Goal: Information Seeking & Learning: Learn about a topic

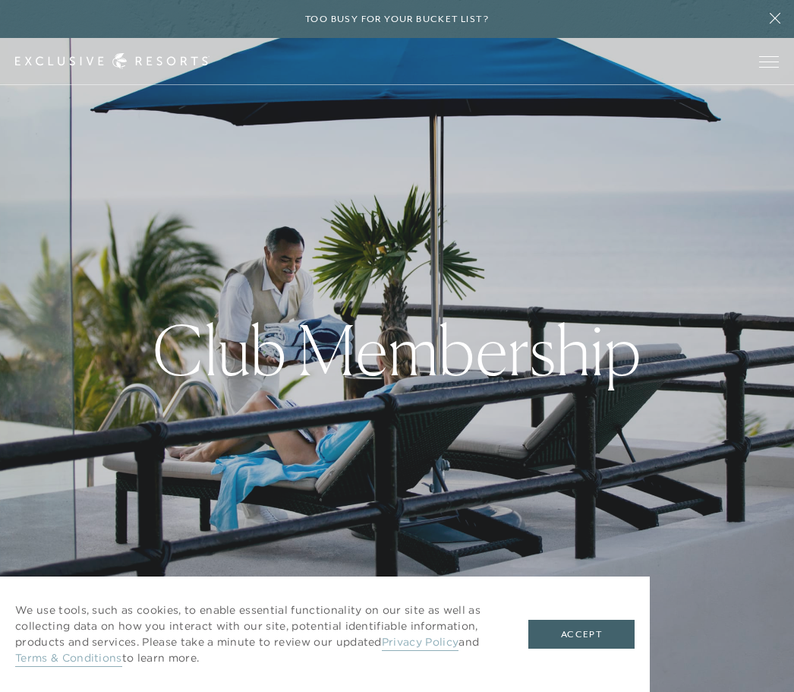
click at [564, 642] on button "Accept" at bounding box center [582, 634] width 106 height 29
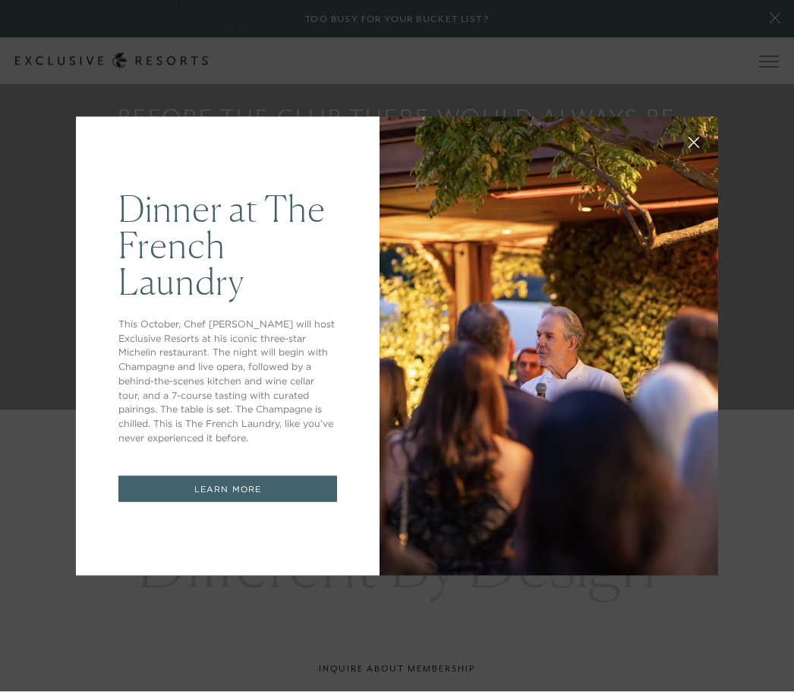
scroll to position [1328, 0]
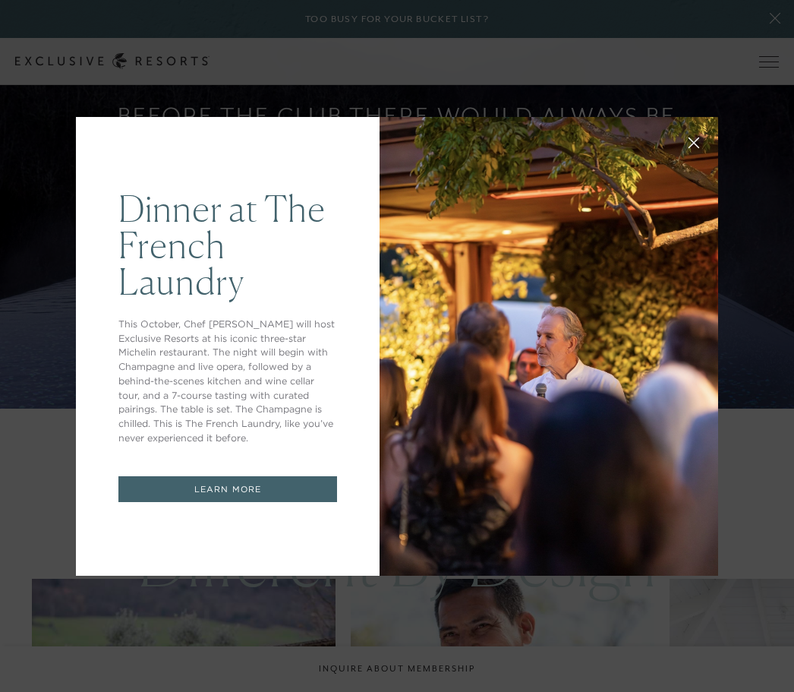
click at [693, 147] on icon at bounding box center [695, 142] width 10 height 10
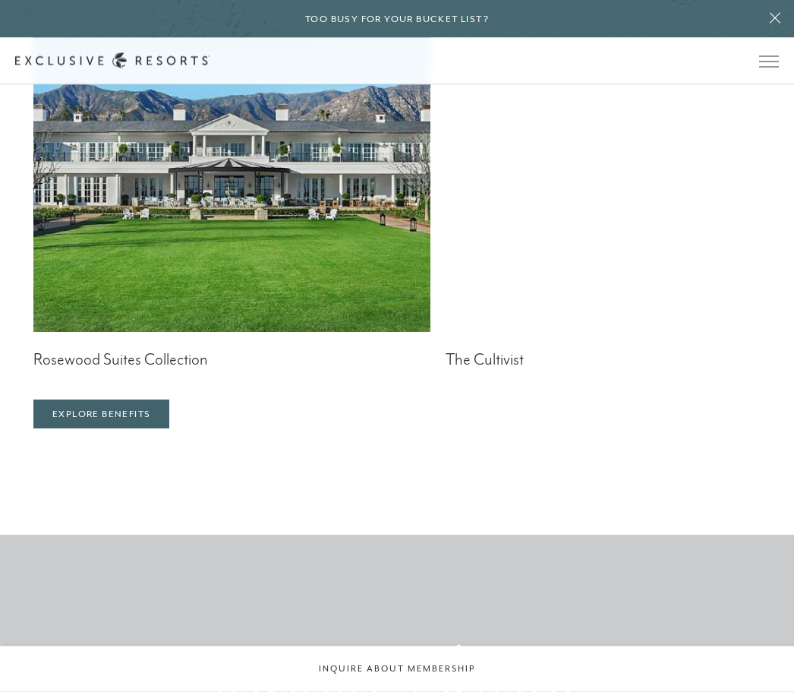
scroll to position [3896, 0]
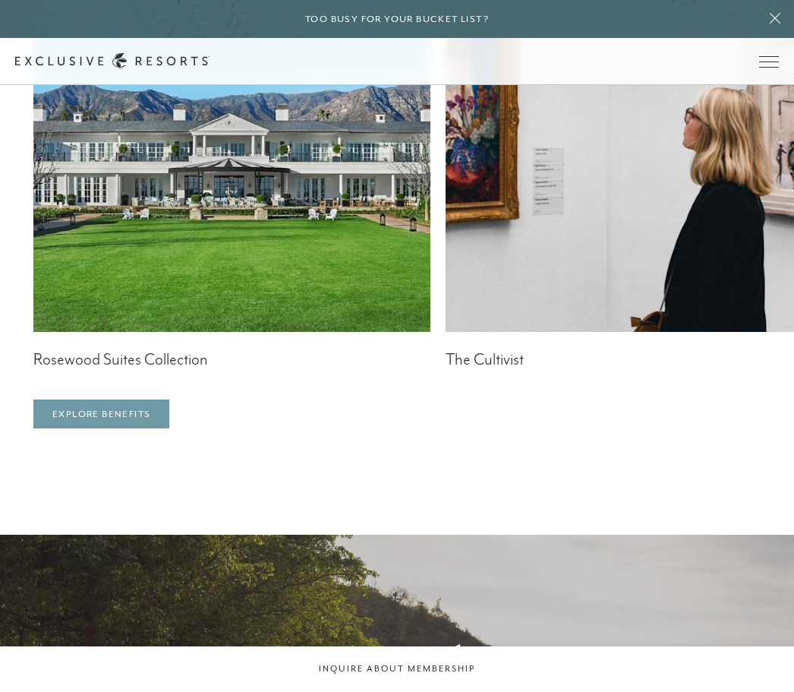
click at [99, 428] on link "Explore Benefits" at bounding box center [101, 413] width 136 height 29
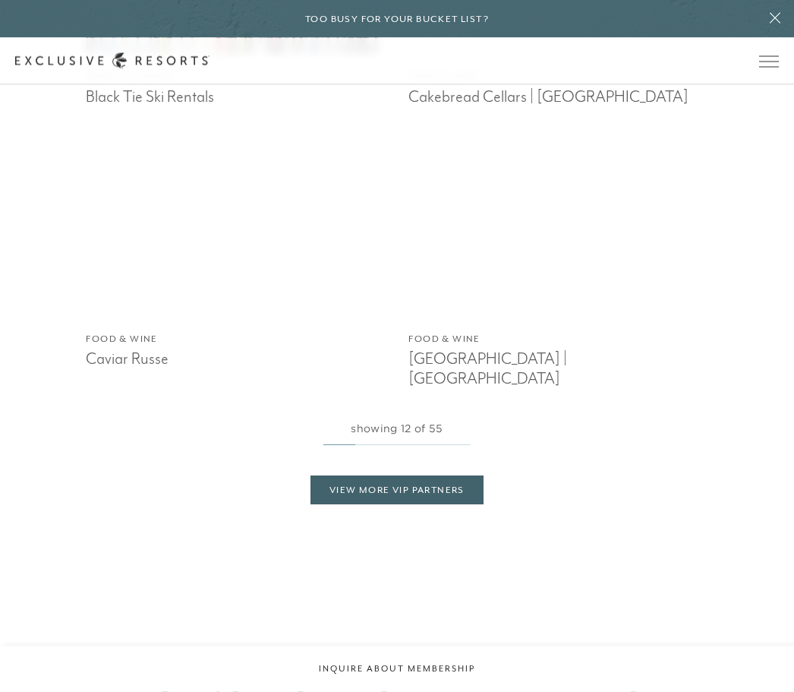
scroll to position [2622, 0]
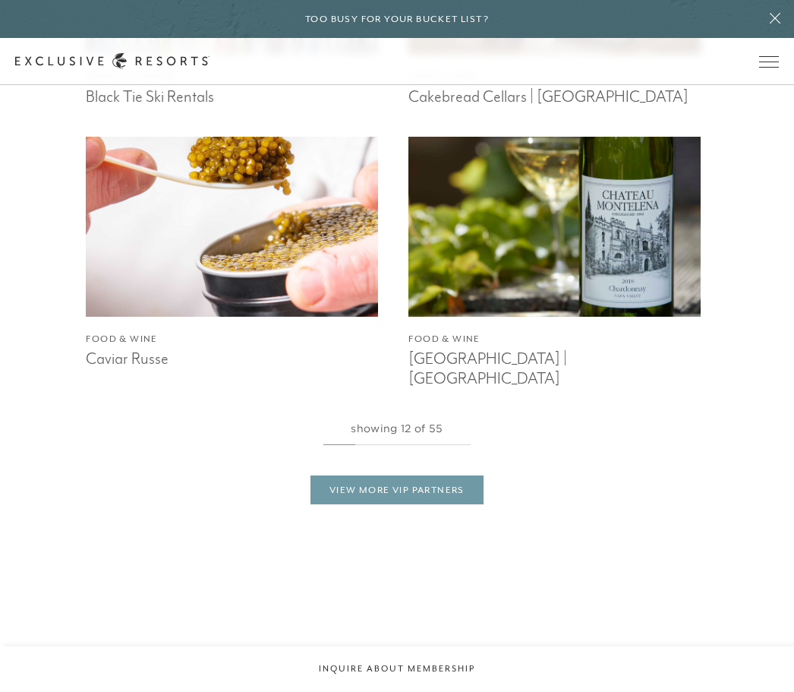
click at [372, 504] on link "View More VIP Partners" at bounding box center [397, 489] width 173 height 29
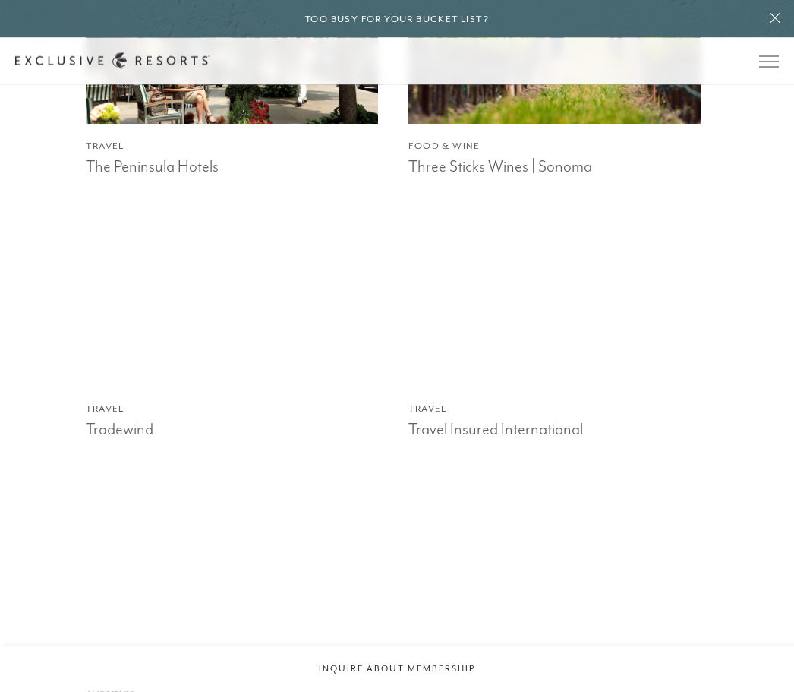
scroll to position [8183, 0]
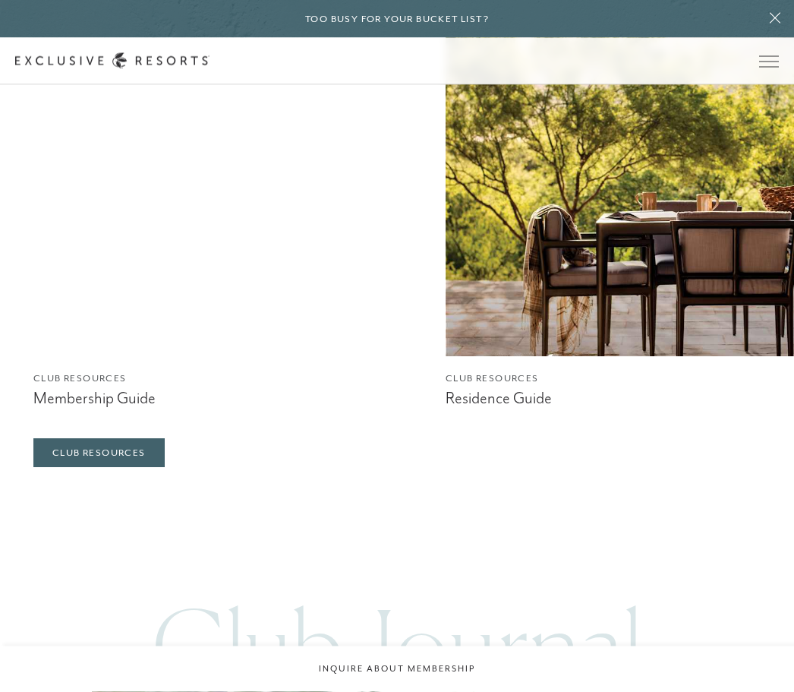
scroll to position [5024, 0]
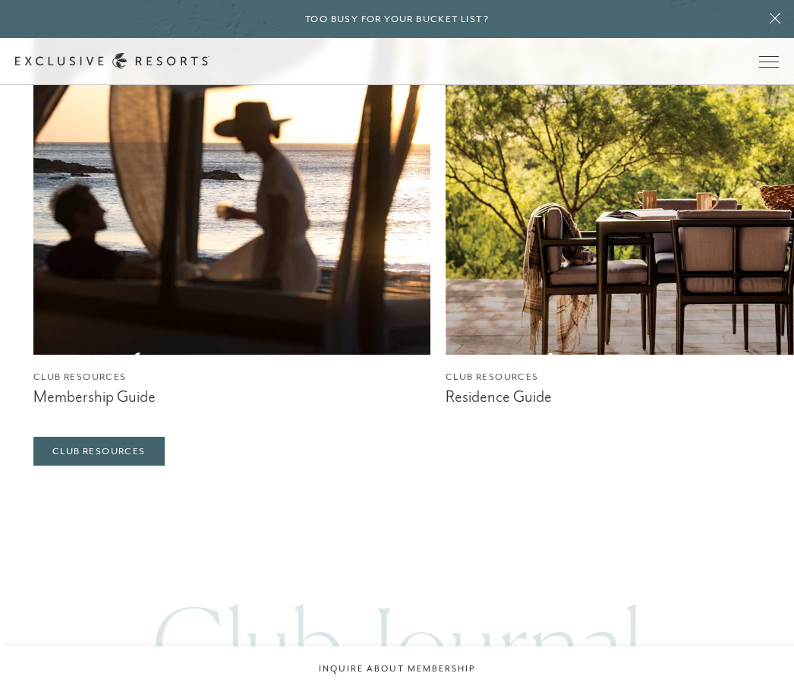
click at [112, 406] on figcaption "Membership Guide" at bounding box center [231, 396] width 397 height 19
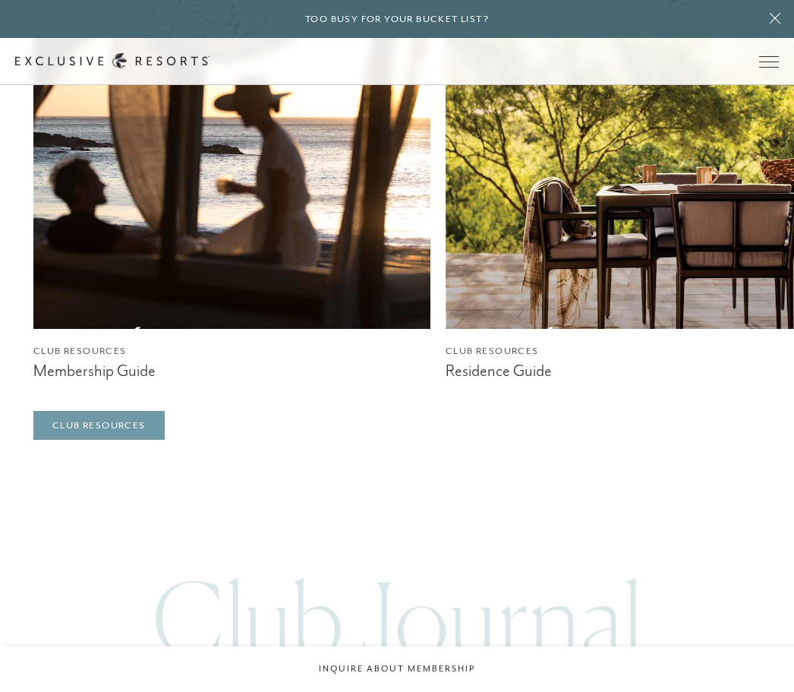
click at [128, 440] on link "Club Resources" at bounding box center [98, 425] width 131 height 29
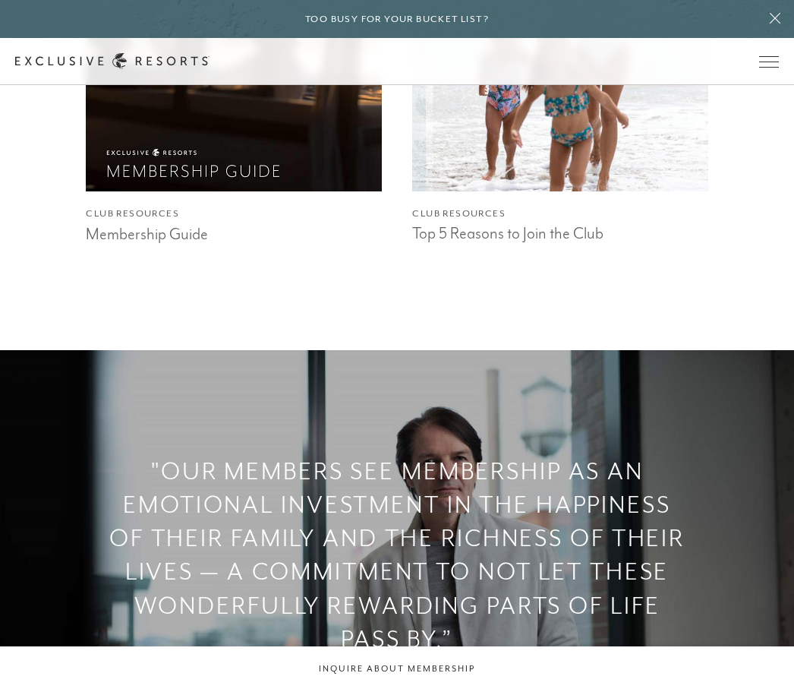
scroll to position [1595, 0]
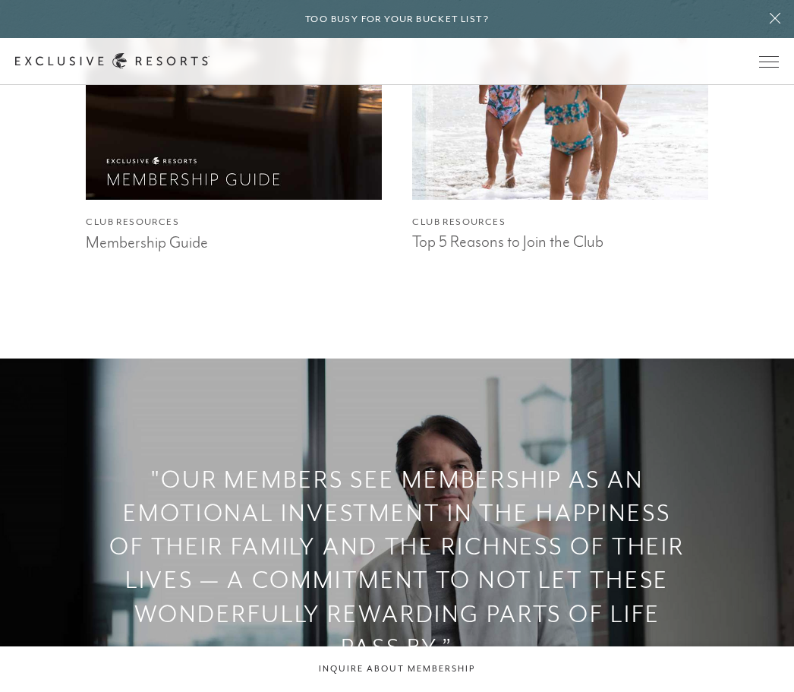
click at [554, 251] on h3 "Top 5 Reasons to Join the Club" at bounding box center [559, 240] width 295 height 23
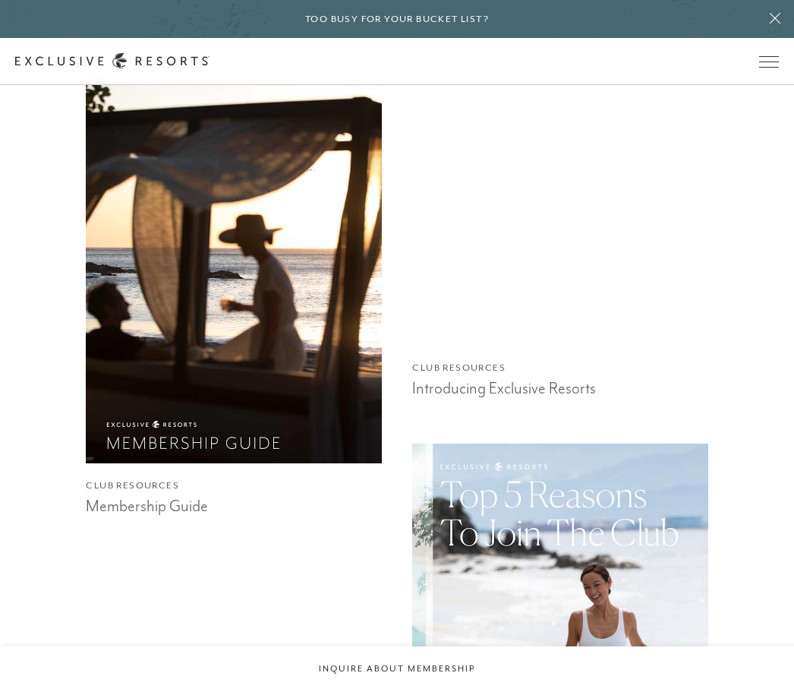
scroll to position [956, 0]
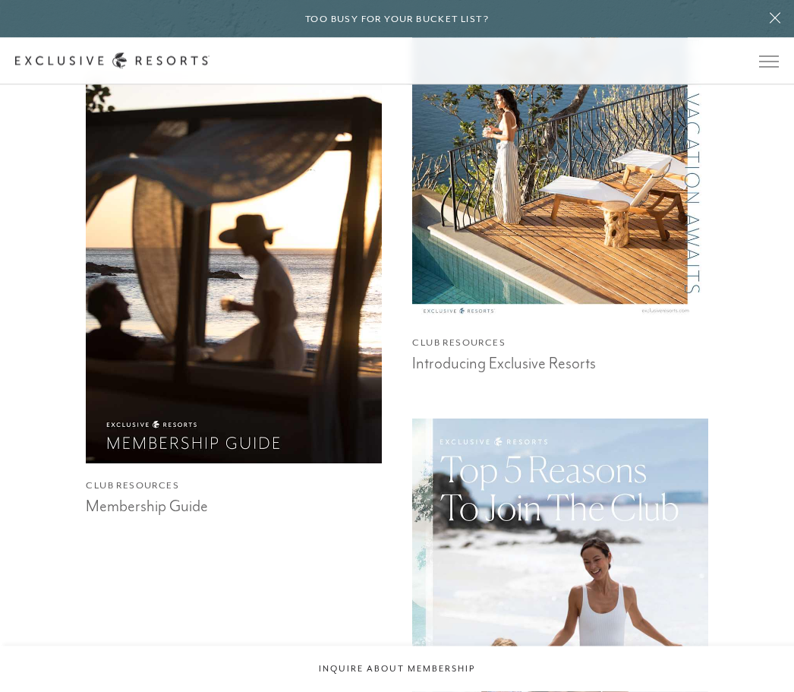
click at [785, 26] on button at bounding box center [775, 19] width 38 height 38
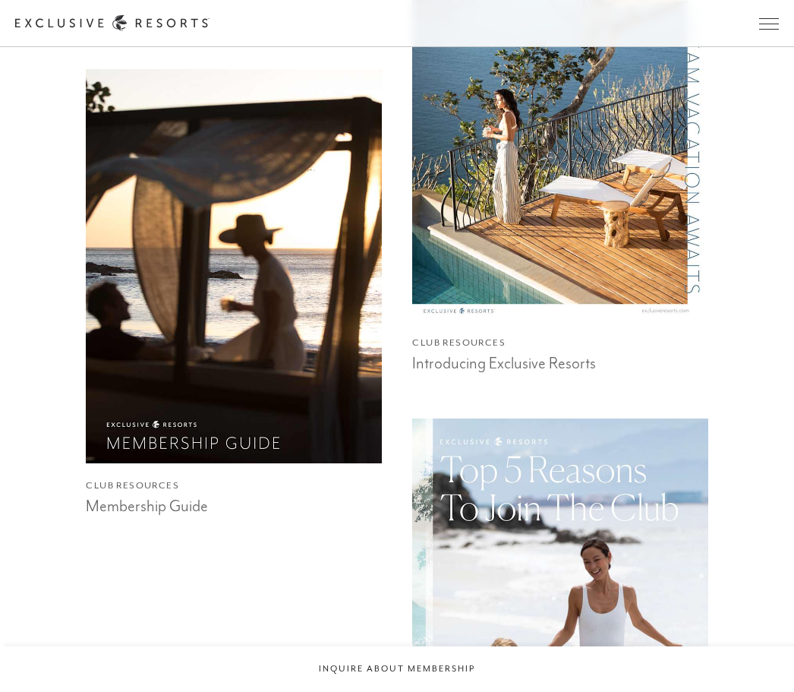
click at [770, 25] on span "Open navigation" at bounding box center [769, 23] width 20 height 11
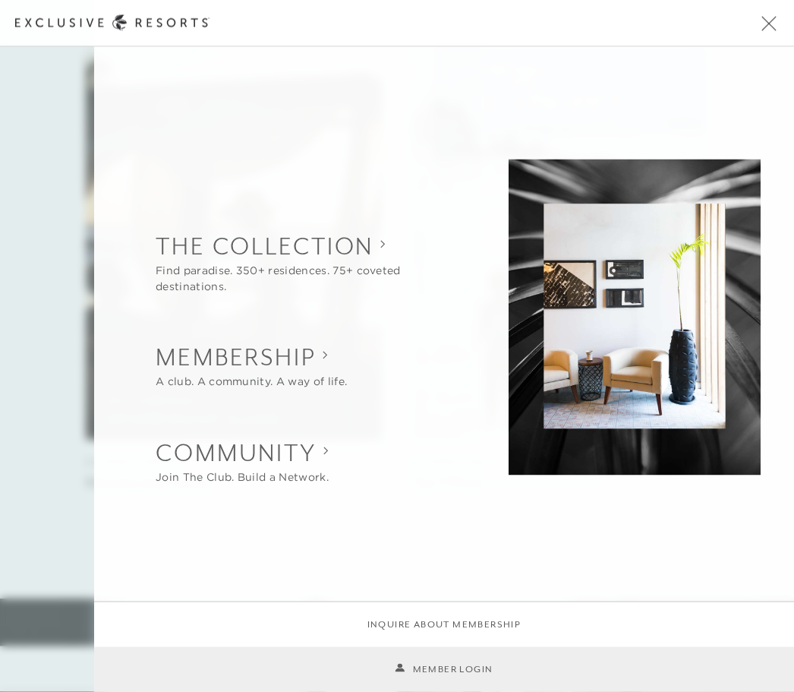
scroll to position [1414, 0]
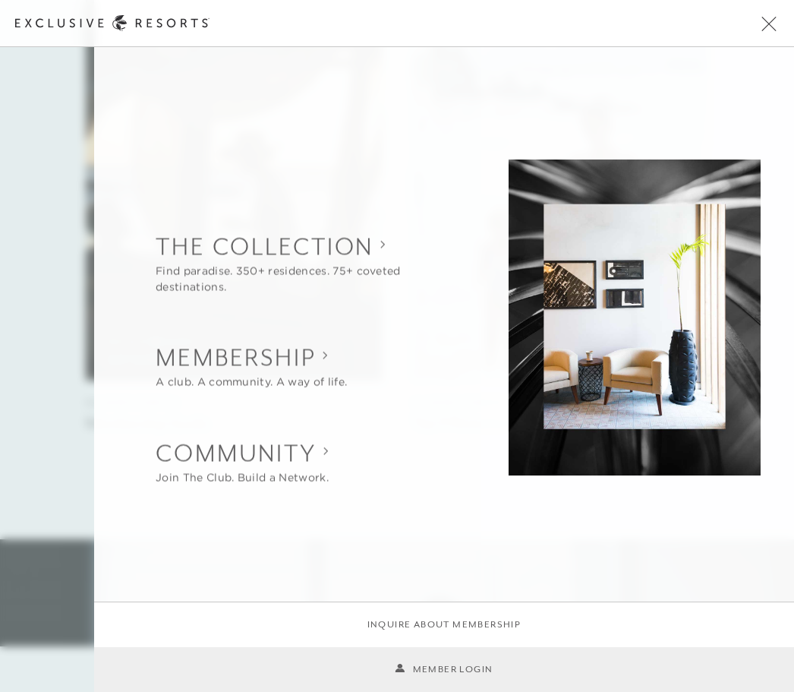
click at [472, 632] on link "Inquire about membership" at bounding box center [445, 624] width 154 height 14
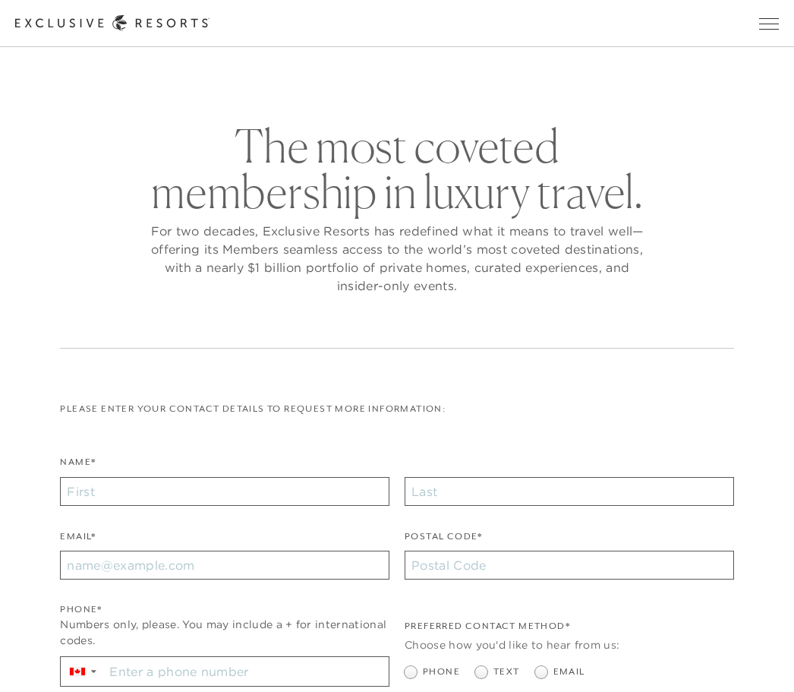
click at [764, 19] on span "Open navigation" at bounding box center [769, 23] width 20 height 11
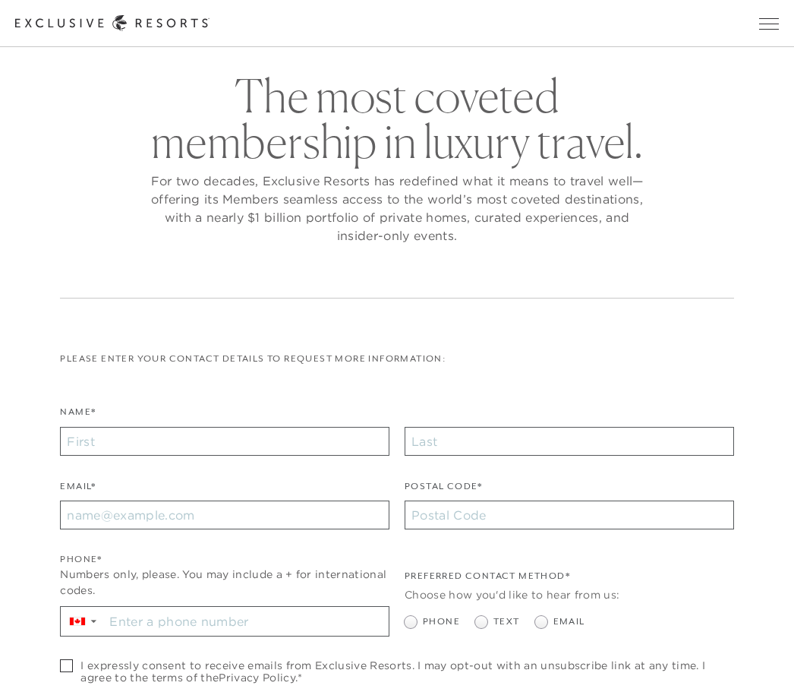
scroll to position [49, 0]
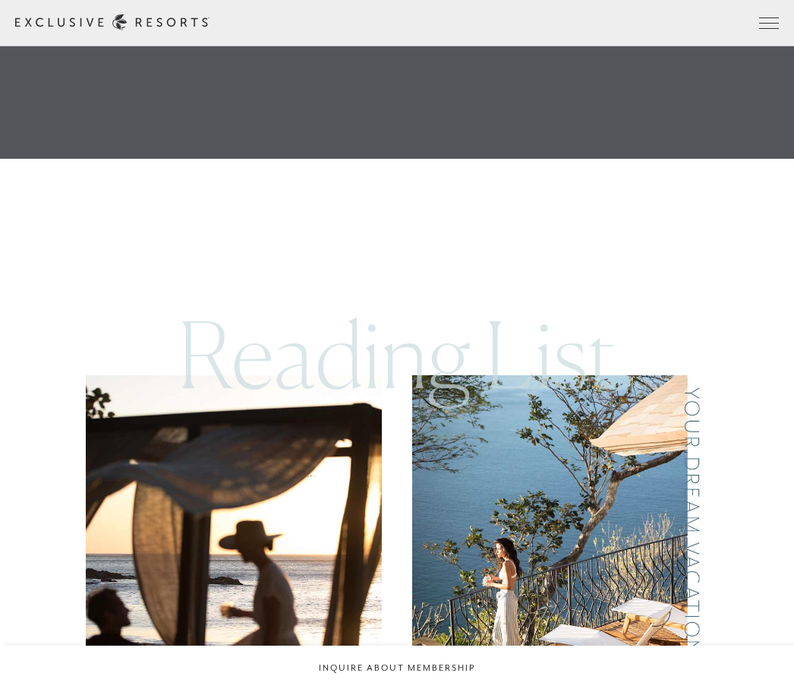
scroll to position [533, 0]
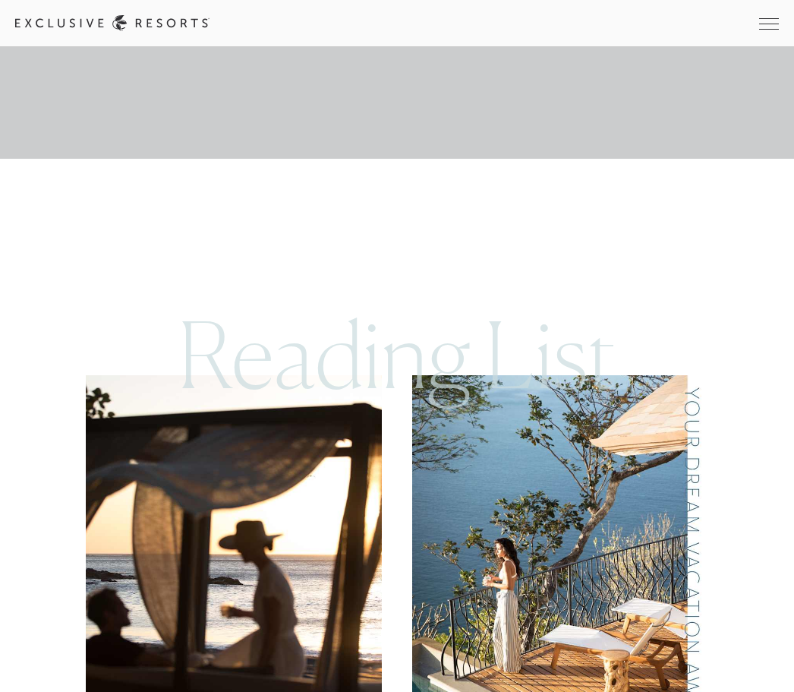
click at [384, 337] on div "Reading List" at bounding box center [397, 320] width 622 height 110
click at [765, 25] on span "Open navigation" at bounding box center [769, 23] width 20 height 11
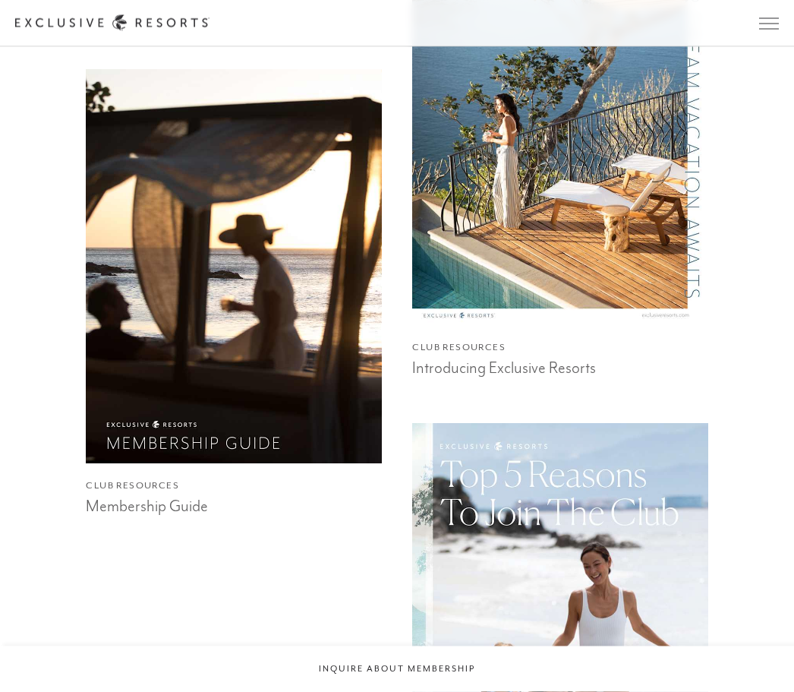
scroll to position [979, 0]
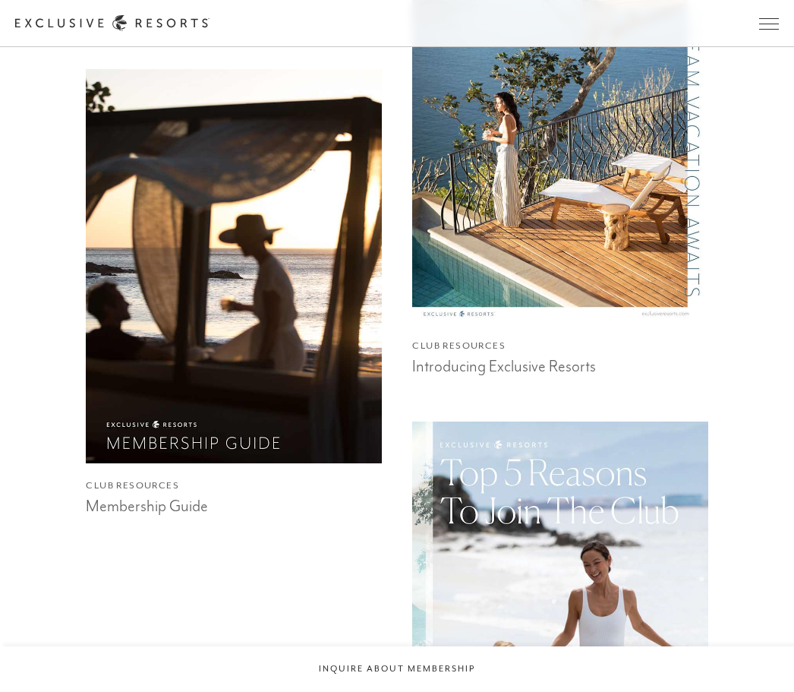
click at [264, 258] on img at bounding box center [233, 266] width 325 height 434
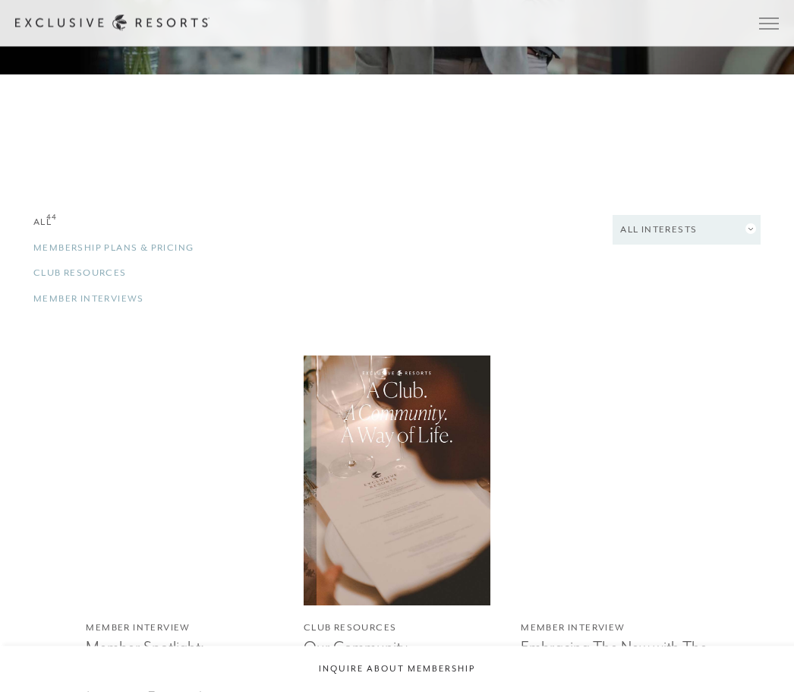
scroll to position [2327, 0]
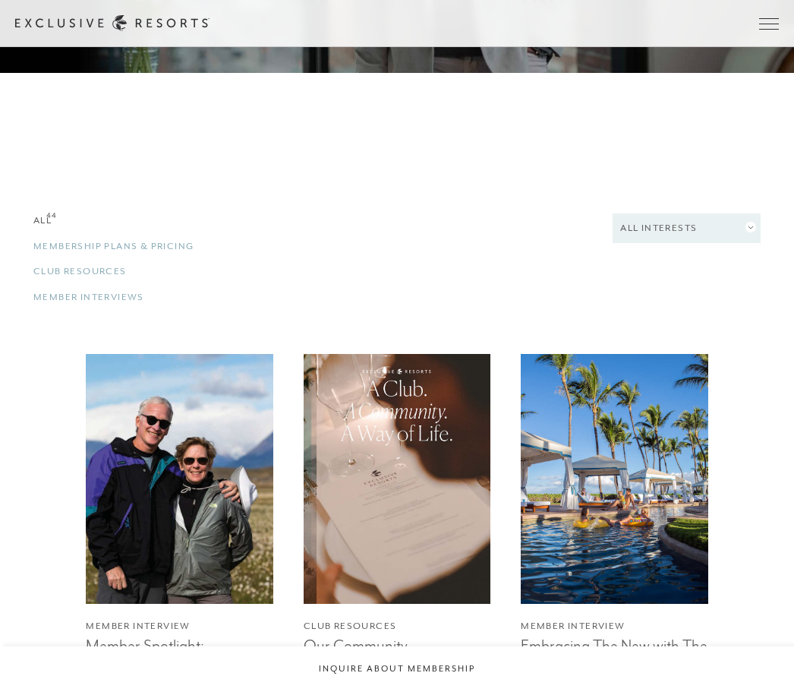
click at [141, 254] on link "Membership Plans & Pricing 44" at bounding box center [146, 246] width 226 height 14
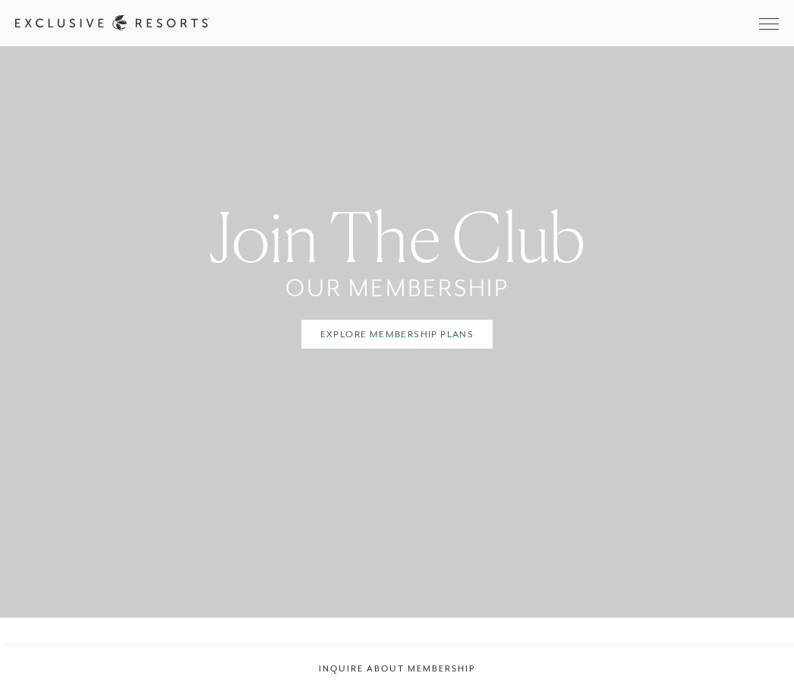
scroll to position [3309, 0]
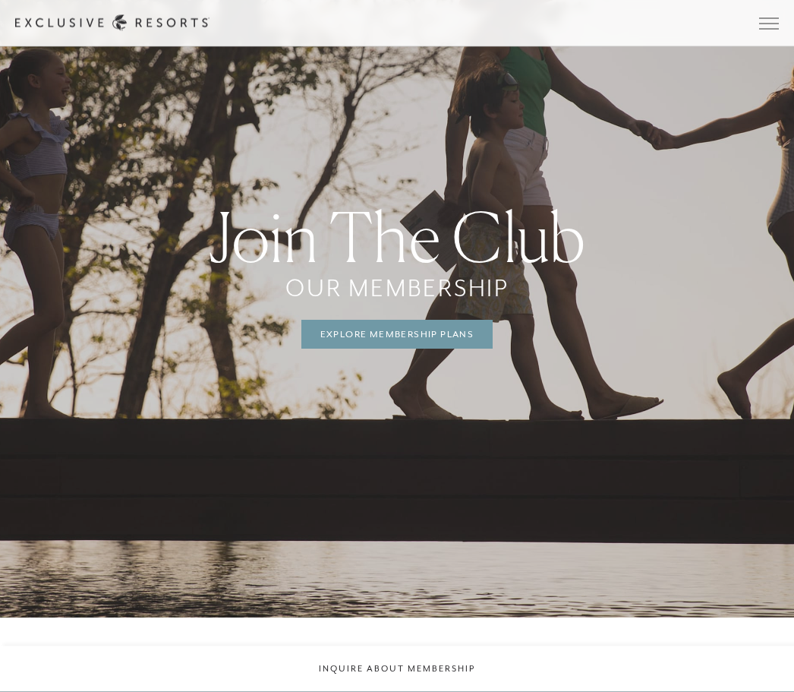
click at [395, 349] on link "Explore Membership Plans" at bounding box center [398, 335] width 192 height 29
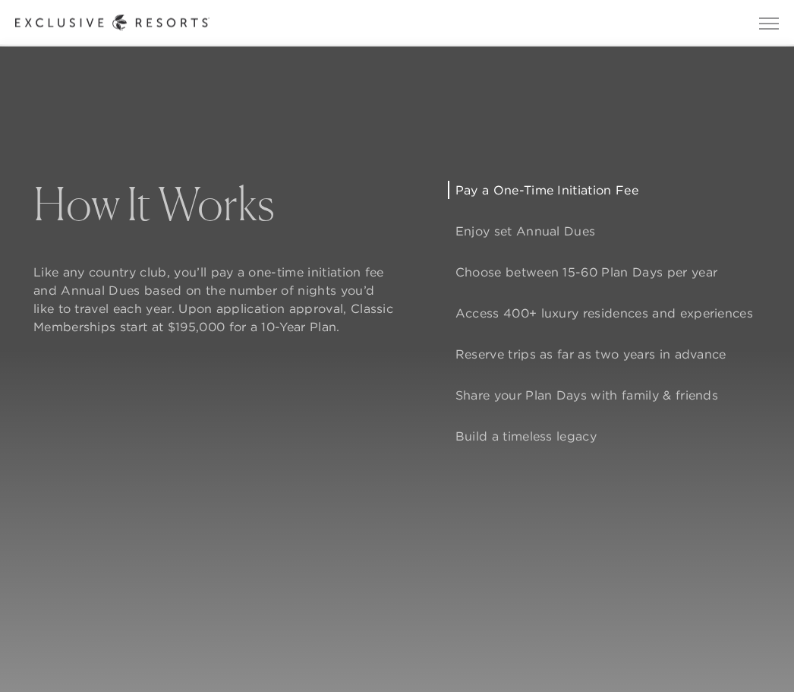
scroll to position [1202, 0]
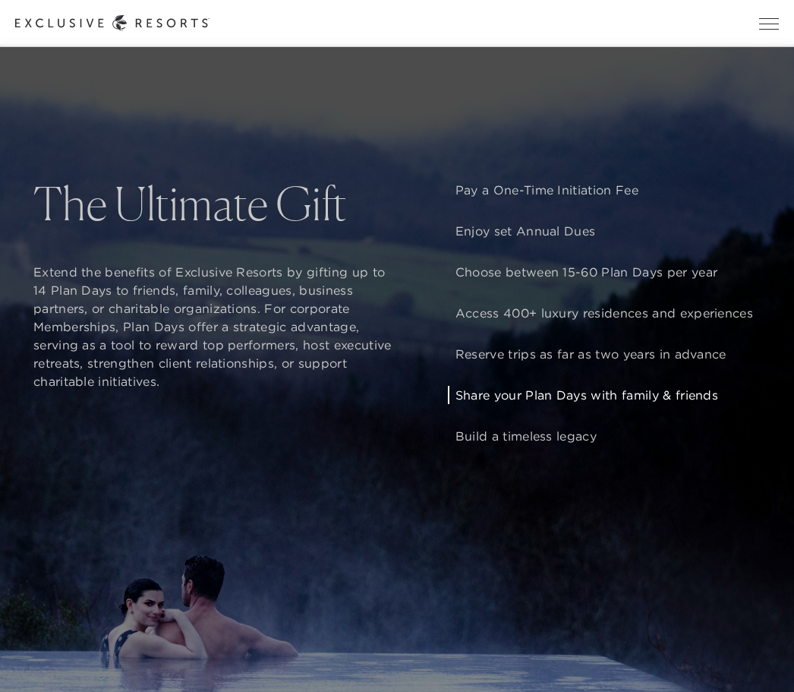
click at [588, 404] on p "Share your Plan Days with family & friends" at bounding box center [605, 395] width 298 height 18
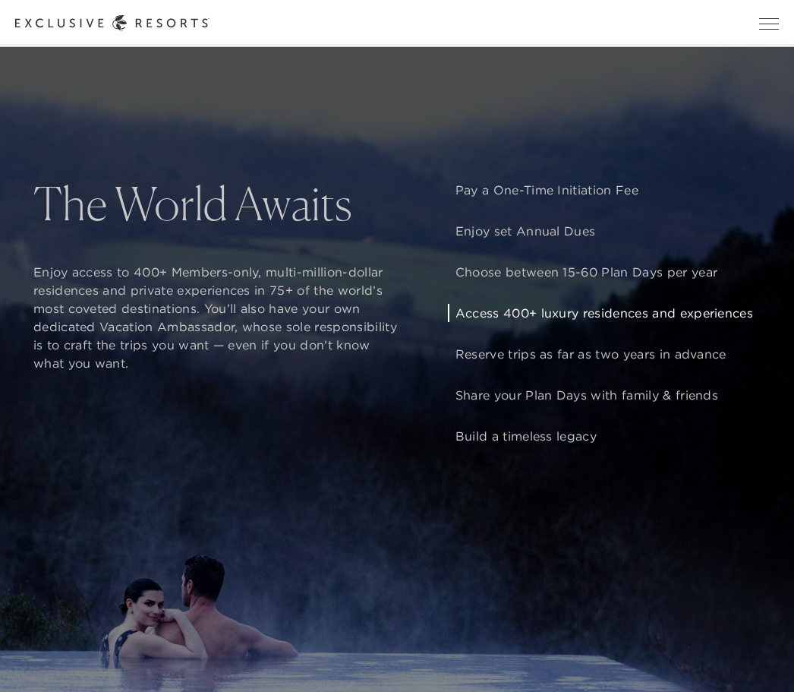
click at [580, 322] on p "Access 400+ luxury residences and experiences" at bounding box center [605, 313] width 298 height 18
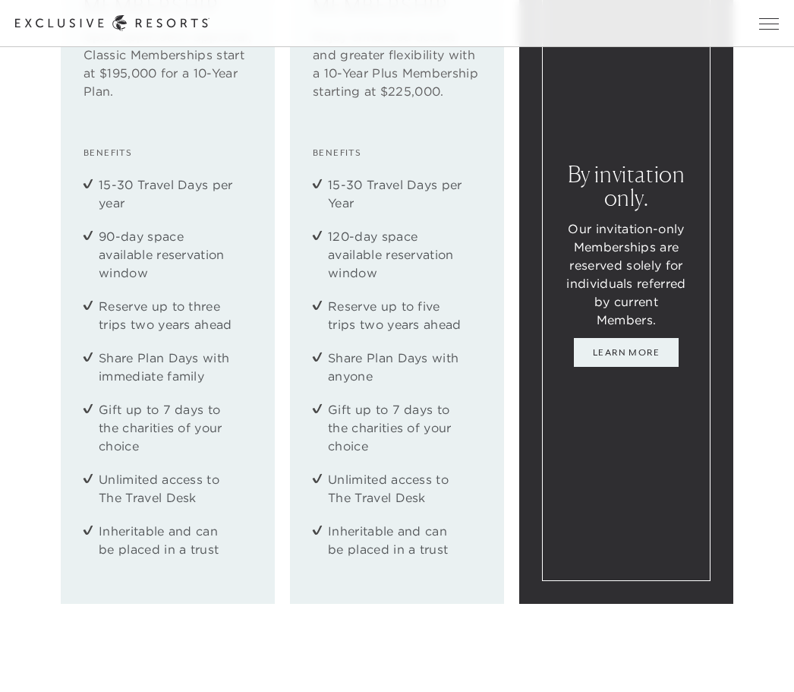
scroll to position [2218, 0]
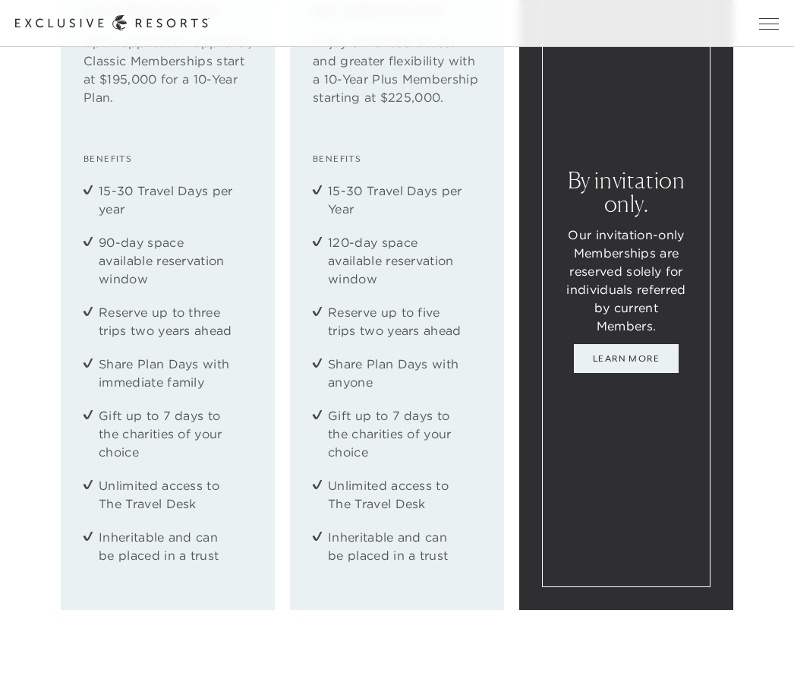
click at [641, 373] on link "Learn More" at bounding box center [626, 358] width 105 height 29
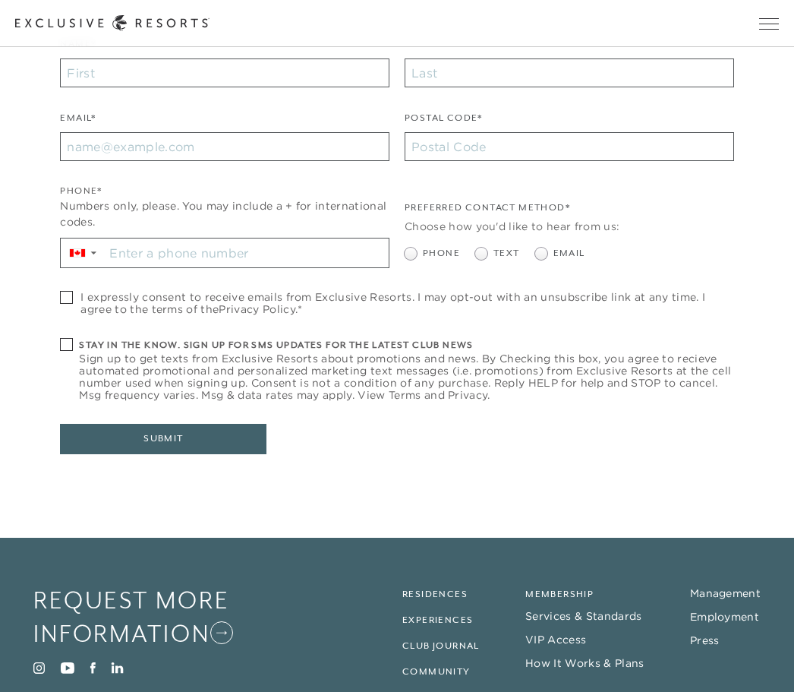
scroll to position [482, 0]
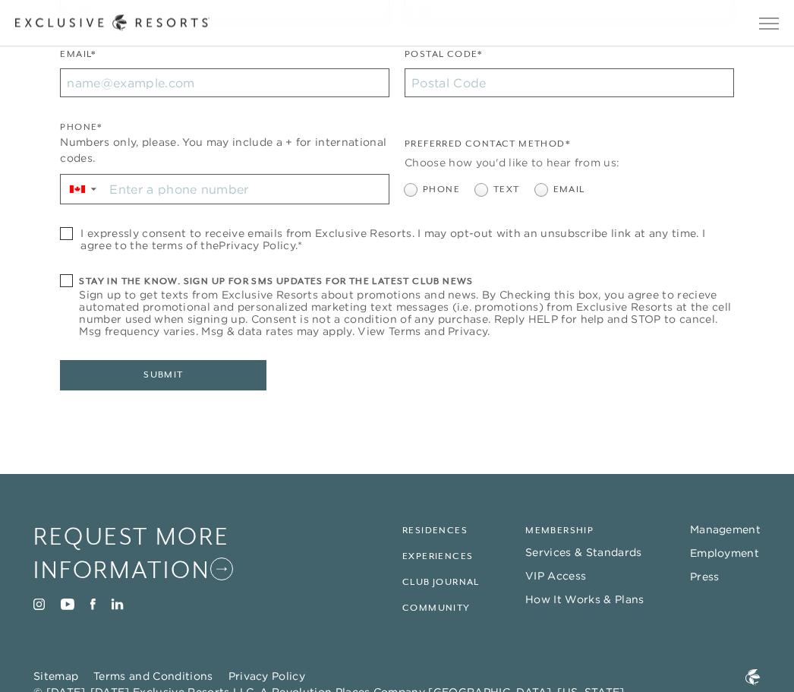
click at [449, 526] on link "Residences" at bounding box center [435, 531] width 65 height 11
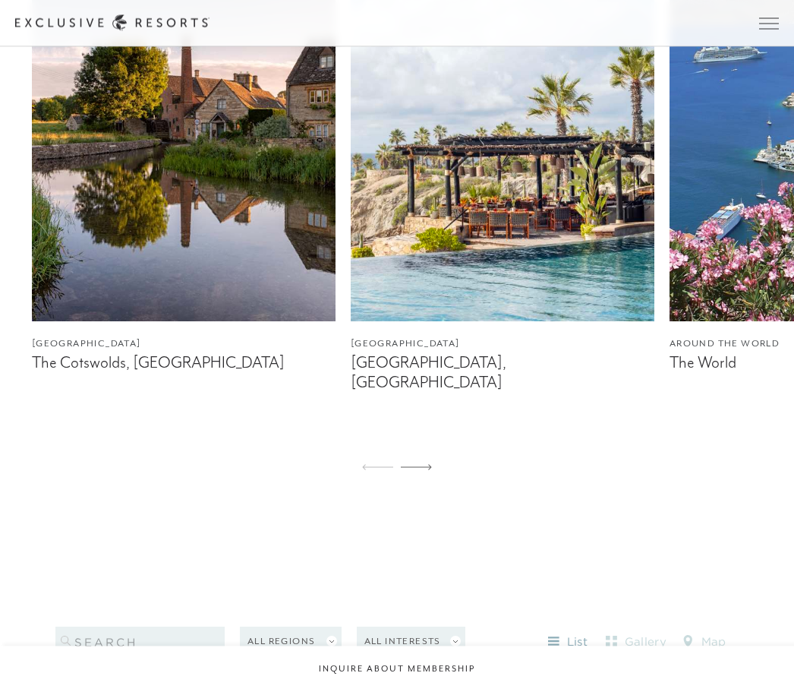
scroll to position [1095, 0]
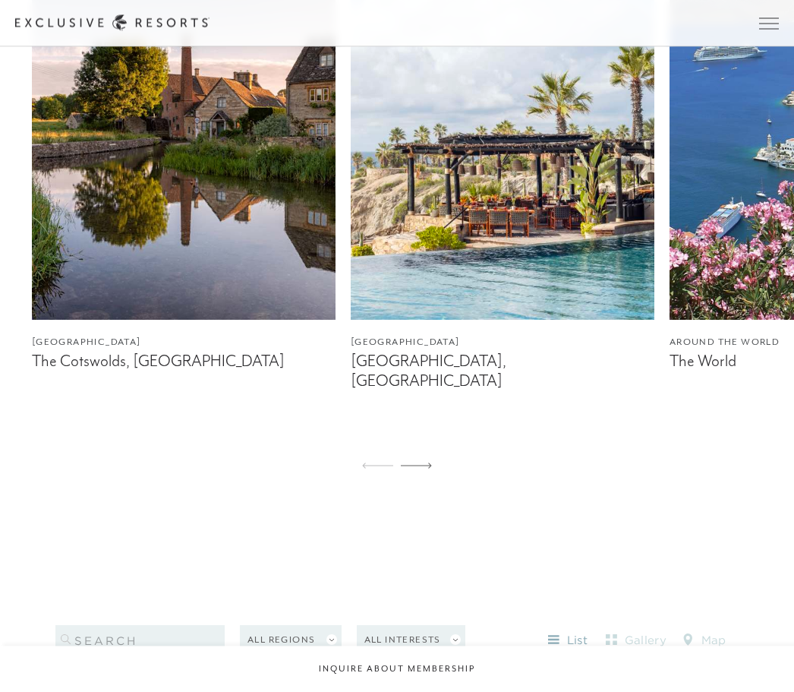
click at [519, 272] on img at bounding box center [503, 131] width 304 height 380
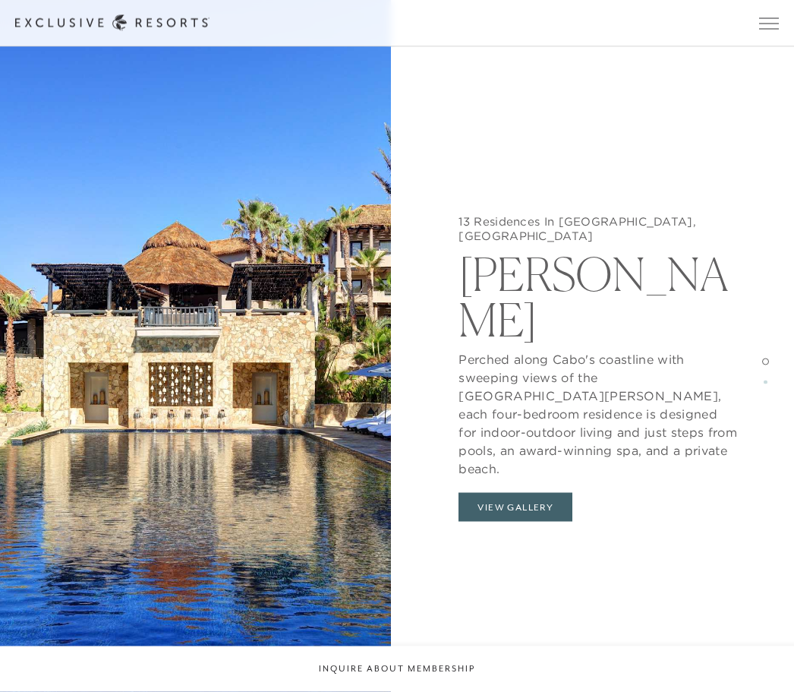
scroll to position [1478, 0]
click at [537, 493] on button "View Gallery" at bounding box center [516, 507] width 114 height 29
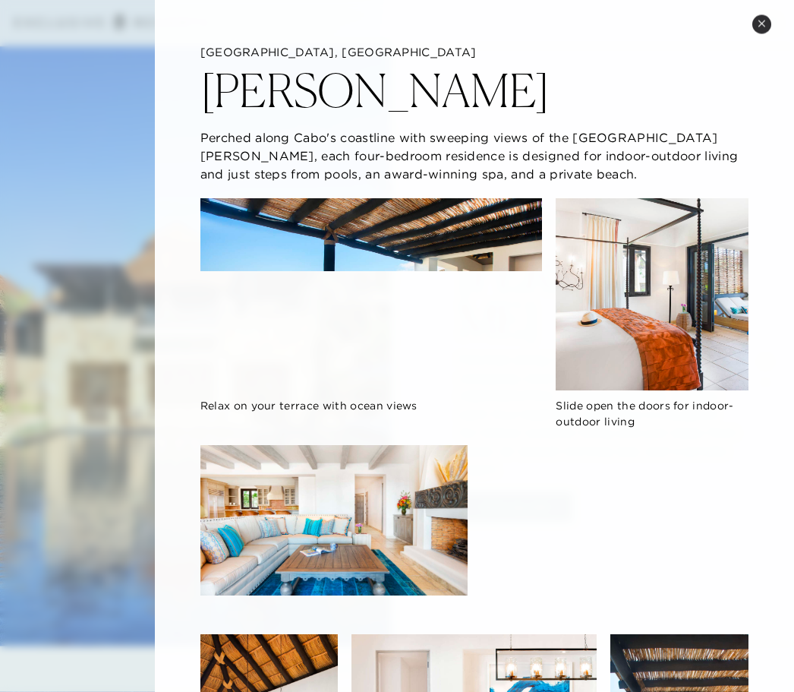
scroll to position [0, 0]
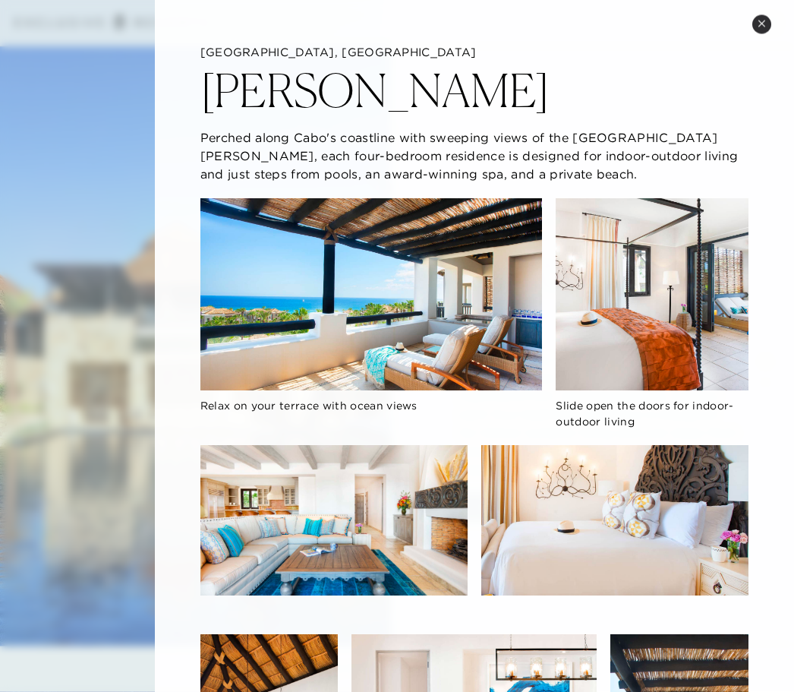
click at [765, 24] on icon at bounding box center [762, 24] width 8 height 8
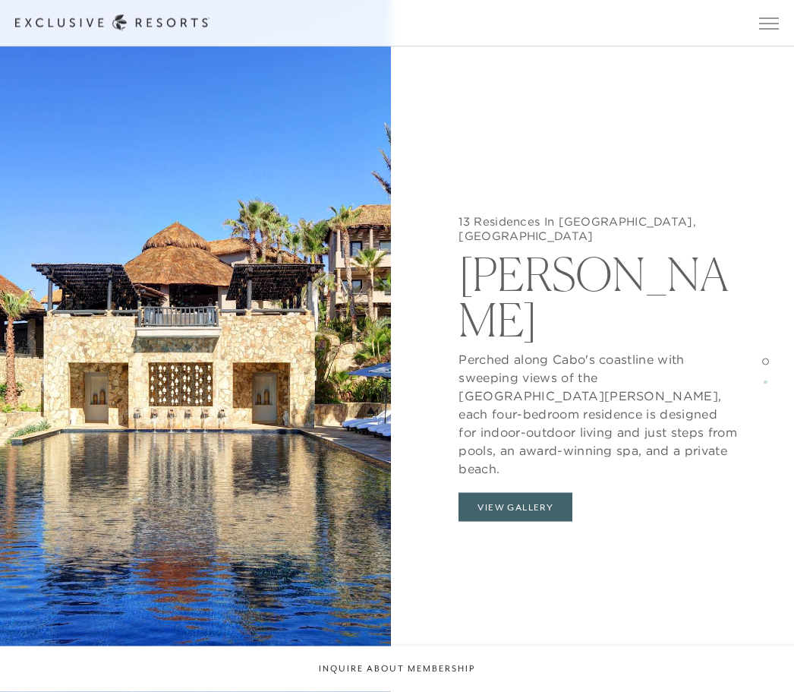
scroll to position [1761, 0]
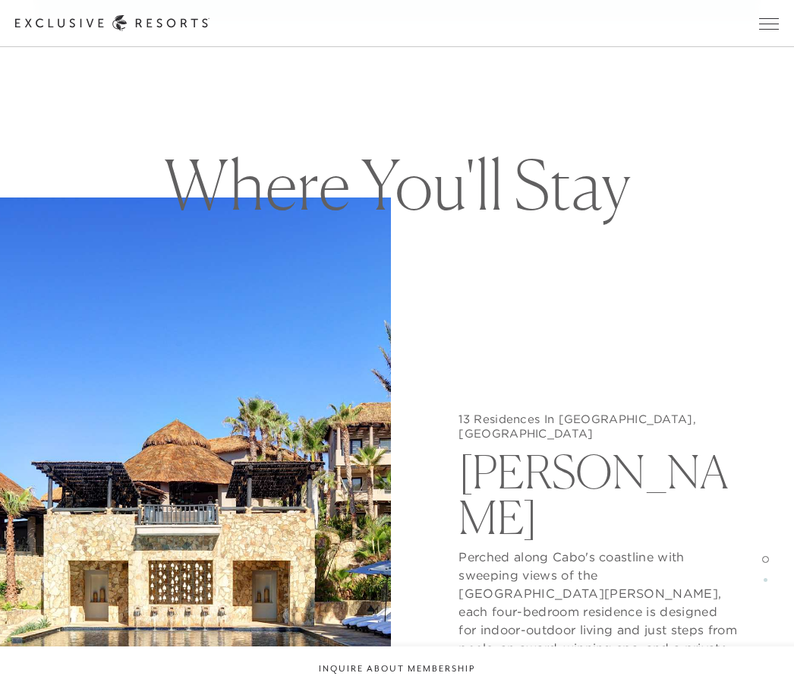
scroll to position [1096, 0]
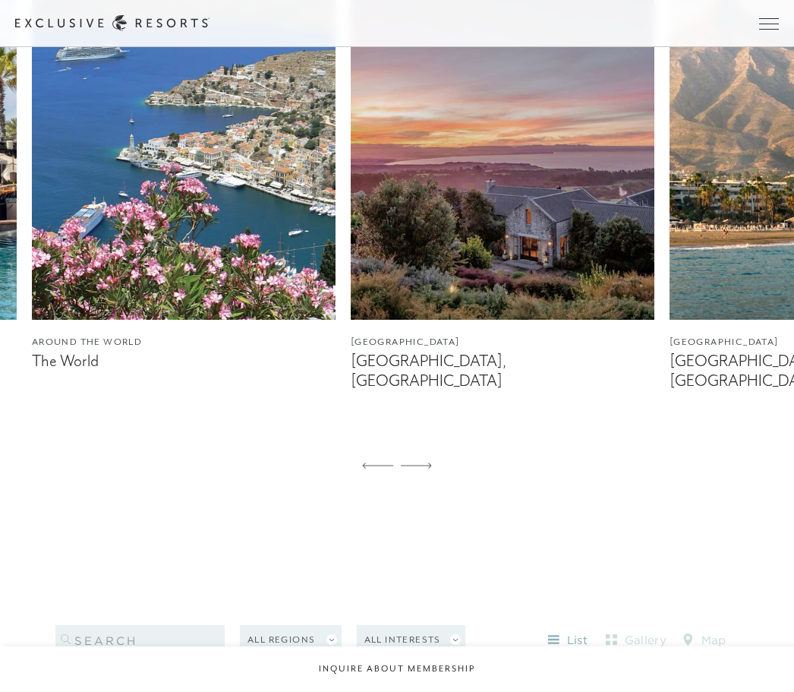
click at [490, 246] on img at bounding box center [503, 130] width 304 height 380
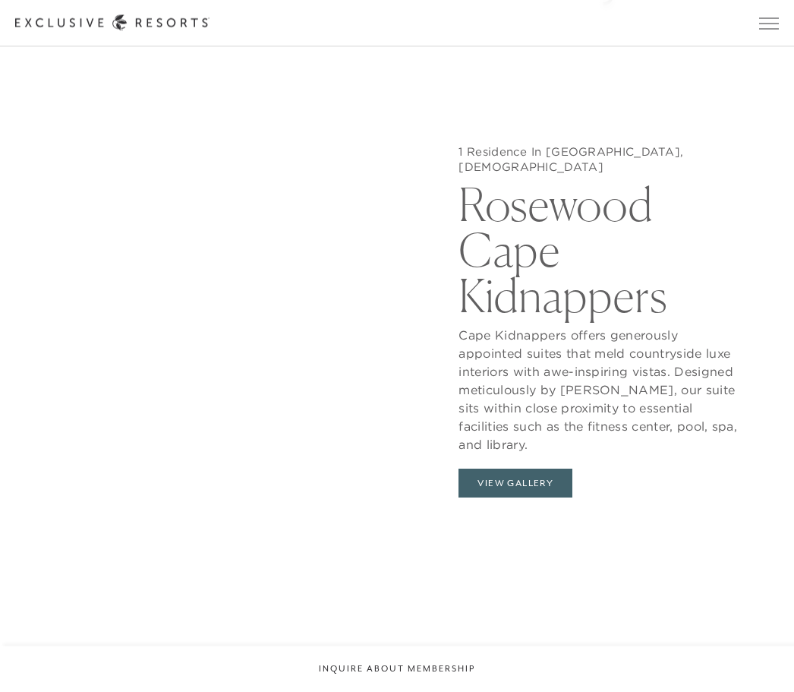
scroll to position [1474, 0]
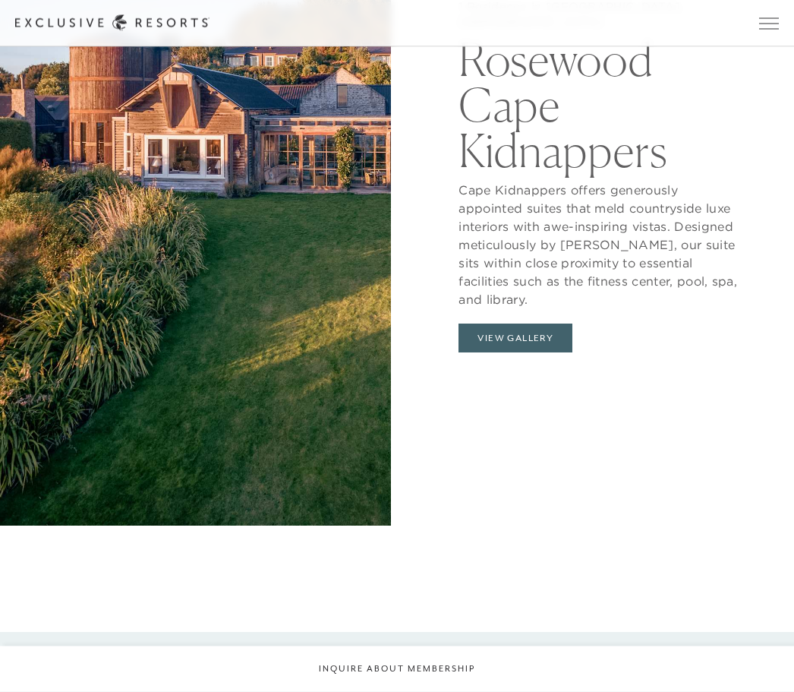
click at [550, 353] on button "View Gallery" at bounding box center [516, 338] width 114 height 29
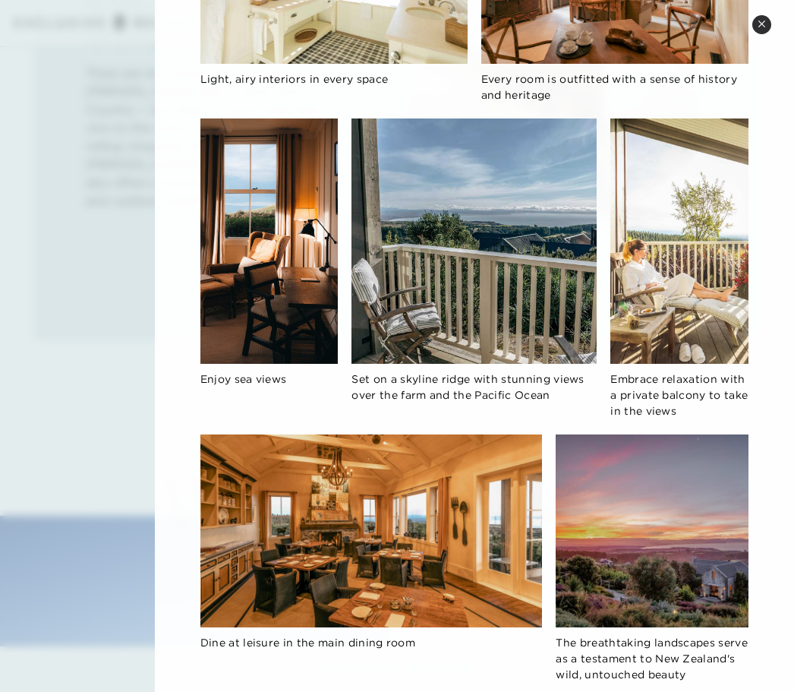
scroll to position [923, 0]
click at [764, 20] on icon at bounding box center [762, 24] width 8 height 8
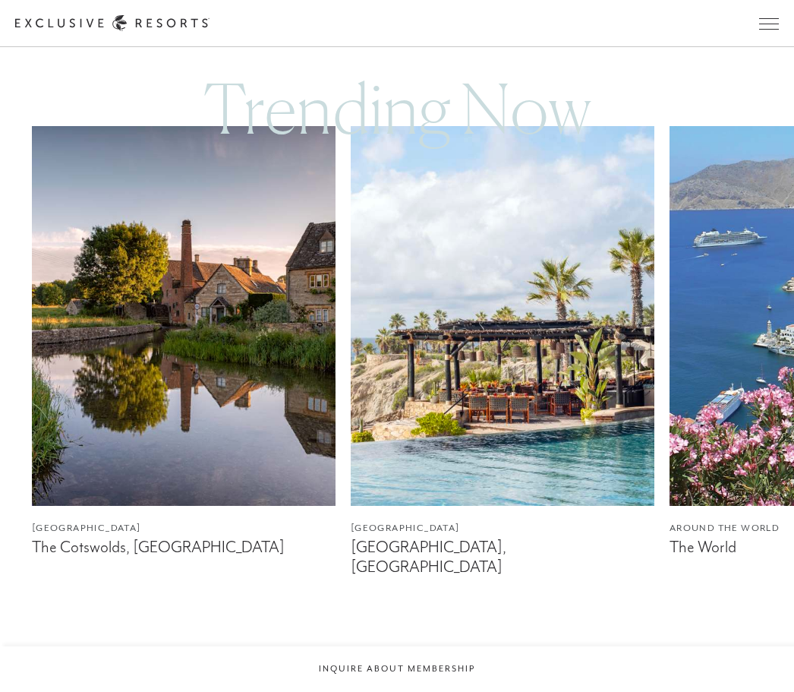
scroll to position [898, 0]
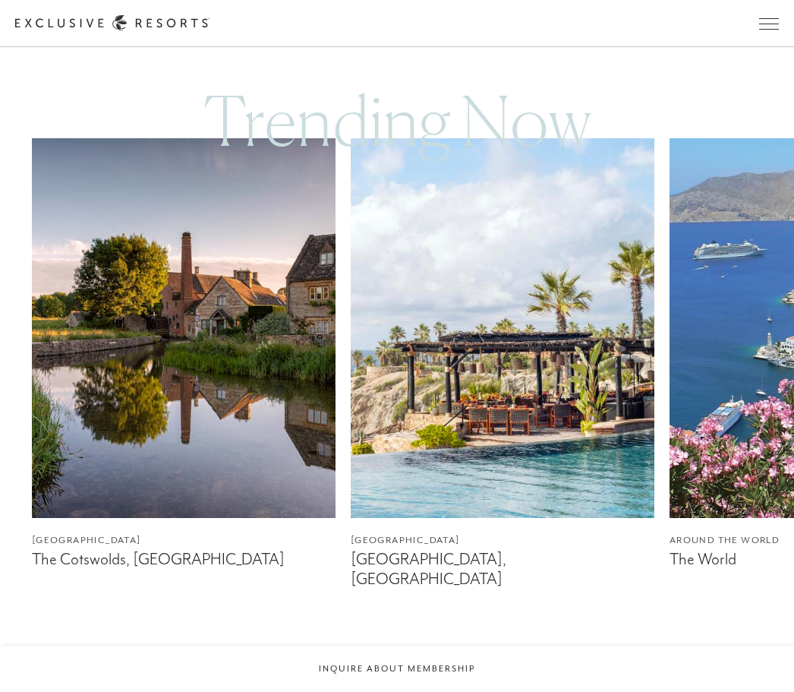
click at [772, 27] on span "Open navigation" at bounding box center [769, 23] width 20 height 11
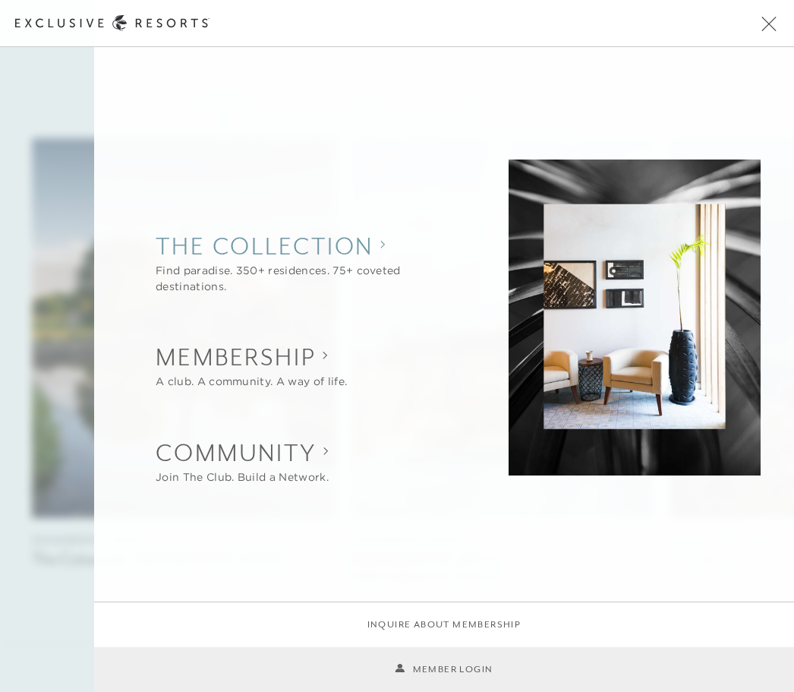
click at [298, 251] on collection "The Collection" at bounding box center [307, 245] width 303 height 33
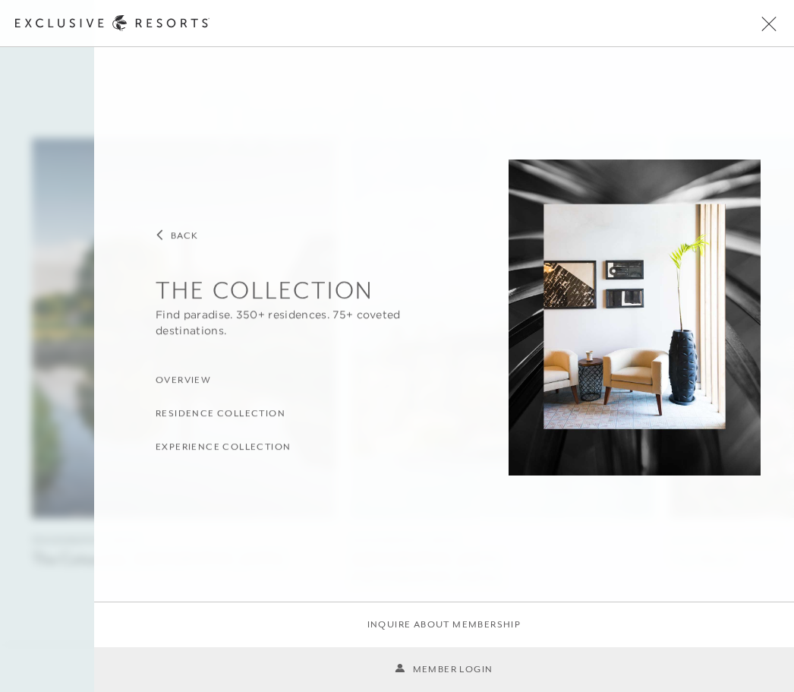
click at [193, 380] on h3 "Overview" at bounding box center [183, 380] width 55 height 14
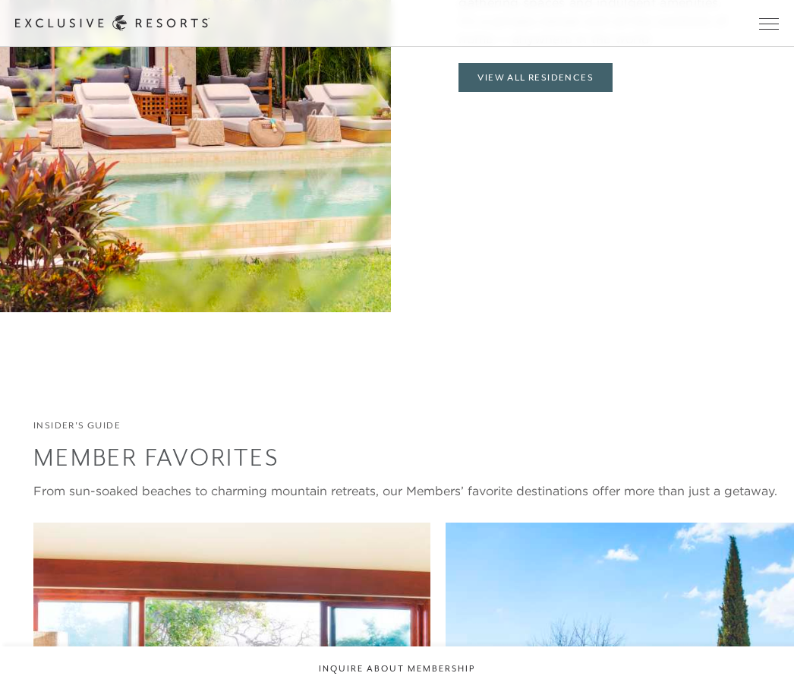
scroll to position [2005, 0]
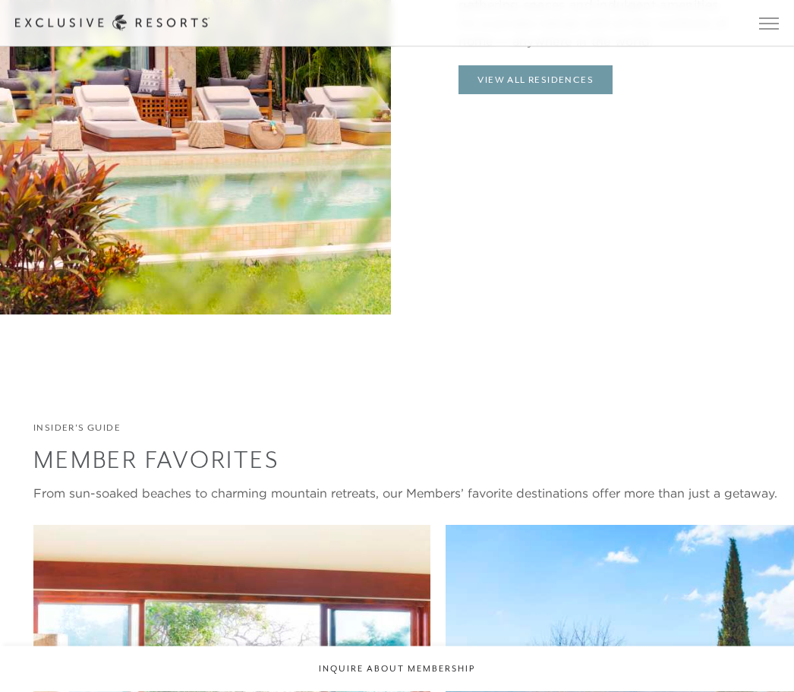
click at [554, 95] on link "View All Residences" at bounding box center [536, 80] width 154 height 29
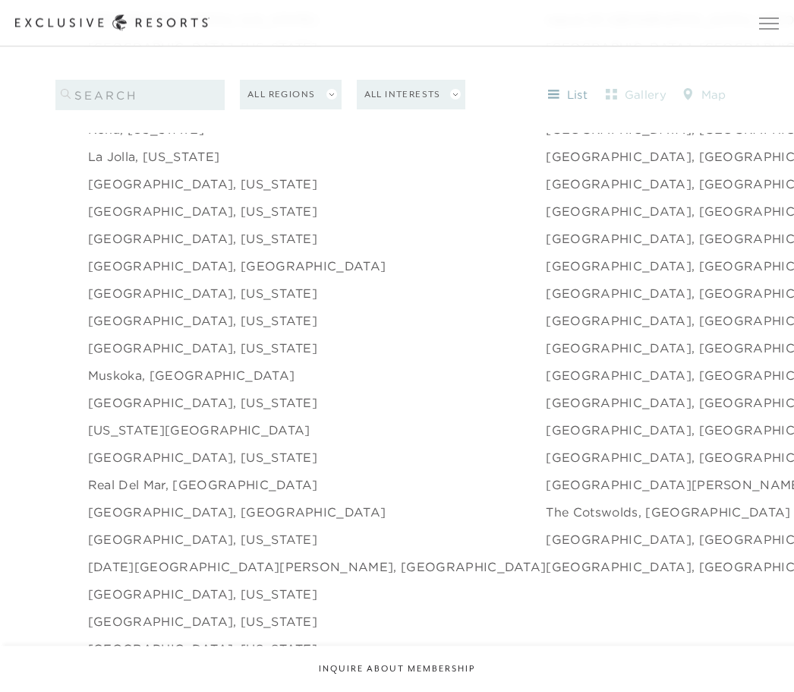
scroll to position [2108, 0]
click at [183, 193] on link "Laguna Beach, California" at bounding box center [202, 184] width 229 height 18
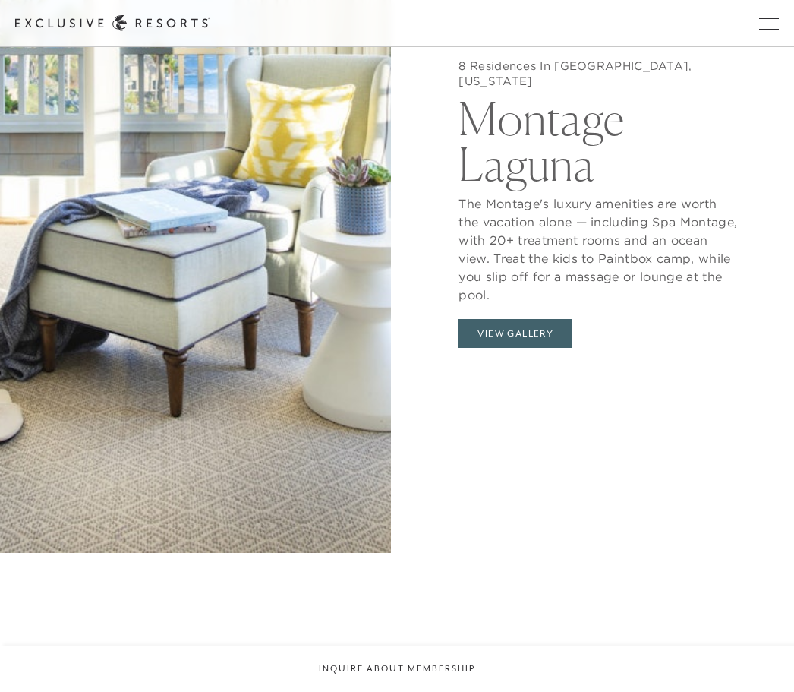
scroll to position [1591, 0]
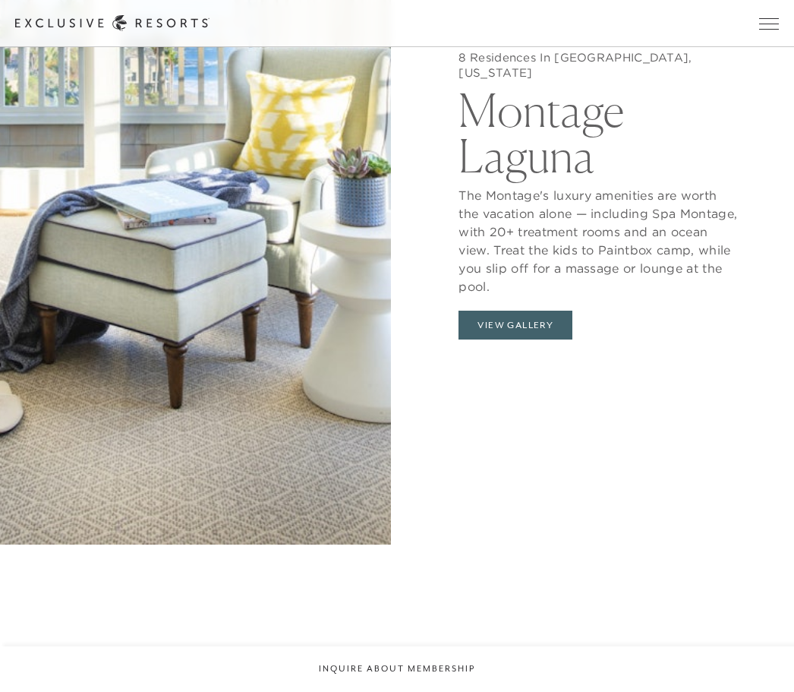
click at [526, 339] on button "View Gallery" at bounding box center [516, 325] width 114 height 29
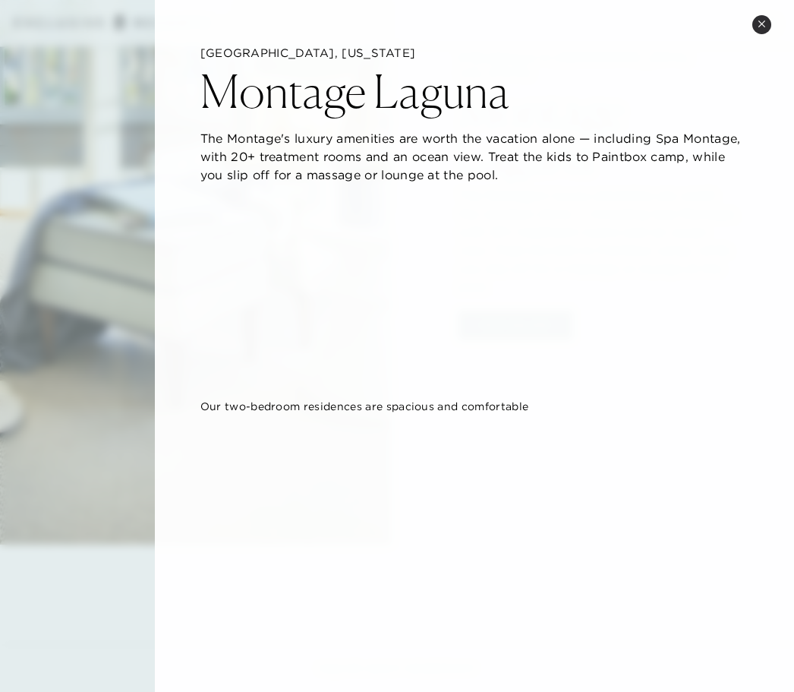
scroll to position [0, 0]
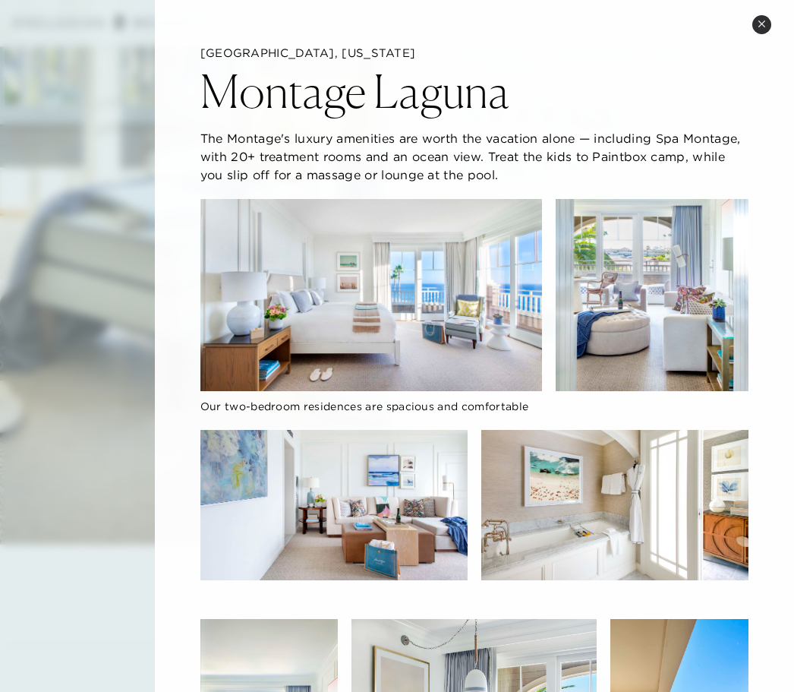
click at [766, 22] on icon at bounding box center [762, 24] width 8 height 8
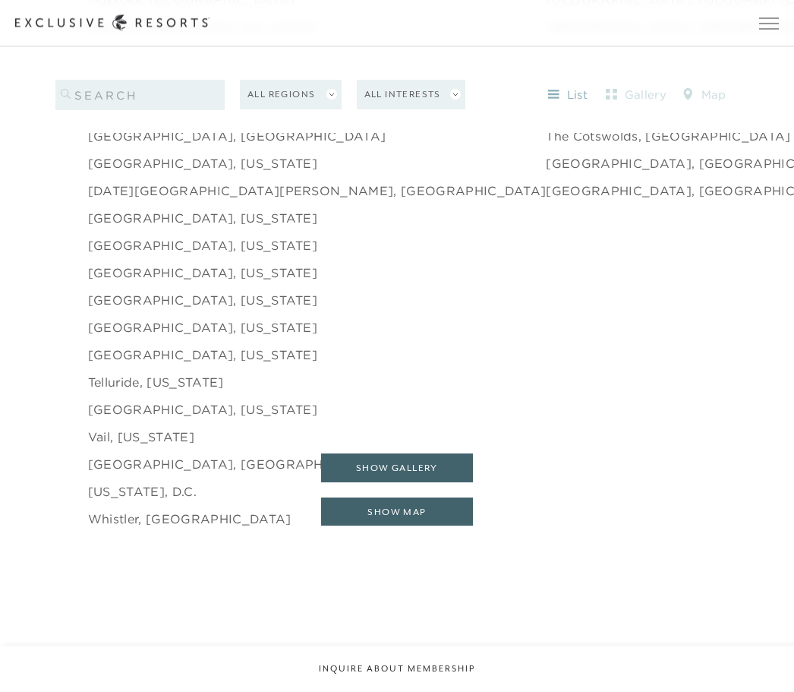
scroll to position [2497, 0]
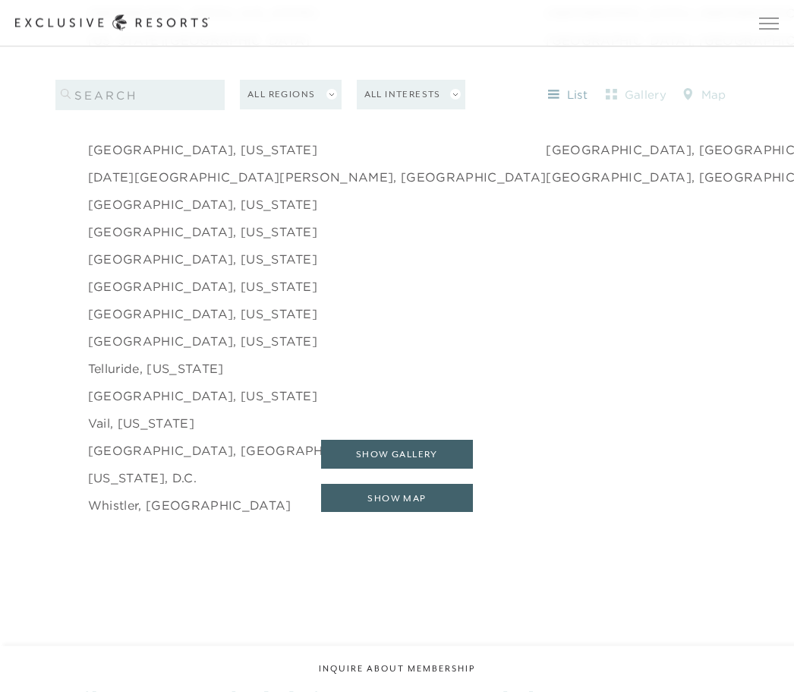
click at [403, 513] on button "show map" at bounding box center [397, 499] width 152 height 29
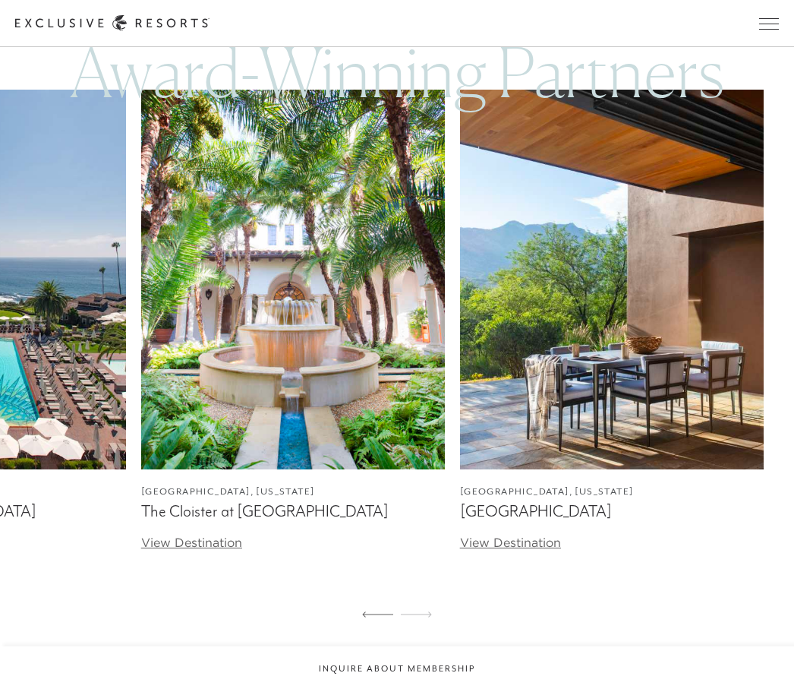
click at [773, 27] on span "Open navigation" at bounding box center [769, 23] width 20 height 11
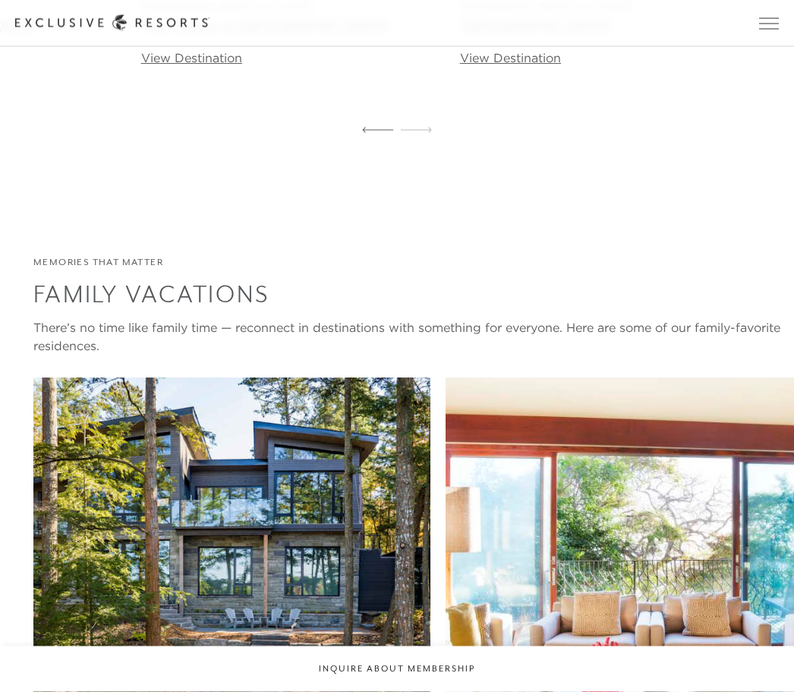
scroll to position [2982, 0]
